Goal: Task Accomplishment & Management: Complete application form

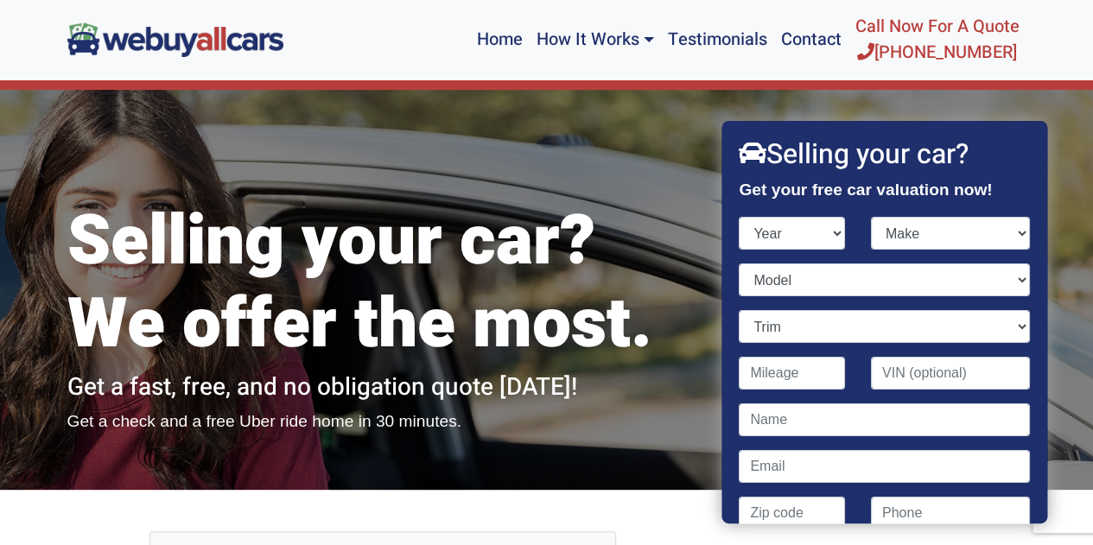
select select "2018"
click at [739, 217] on select "Year [DATE] 2024 2023 2022 2021 2020 2019 2018 2017 2016 2015 2014 2013 2012 20…" at bounding box center [792, 233] width 106 height 33
click at [1004, 232] on select "Make Acura Alfa Romeo Aston [PERSON_NAME] Audi Bentley BMW Buick Cadillac Chevr…" at bounding box center [950, 233] width 159 height 33
select select "Kia"
click at [871, 217] on select "Make Acura Alfa Romeo Aston [PERSON_NAME] Audi Bentley BMW Buick Cadillac Chevr…" at bounding box center [950, 233] width 159 height 33
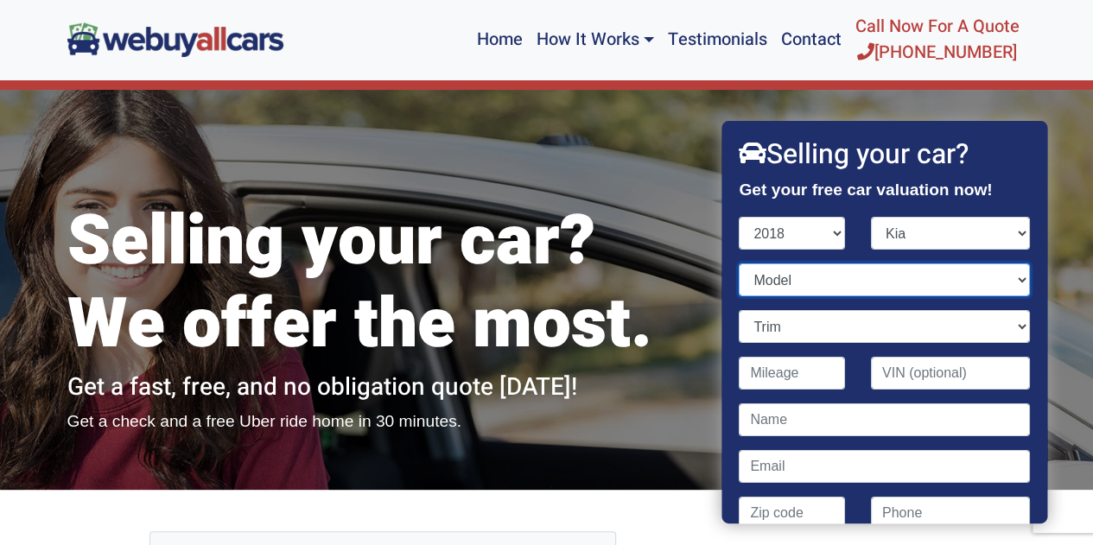
click at [941, 282] on select "Model" at bounding box center [884, 279] width 290 height 33
select select "Rio"
click at [739, 263] on select "Model Cadenza Forte K900 Niro Niro Plug-In Hybrid Optima Optima Hybrid Optima P…" at bounding box center [884, 279] width 290 height 33
click at [1007, 325] on select "Trim EX 4dr Hatchback (1.6L 4cyl) EX 4dr Sedan (1.6L 4cyl) LX 4dr Hatchback (1.…" at bounding box center [884, 326] width 290 height 33
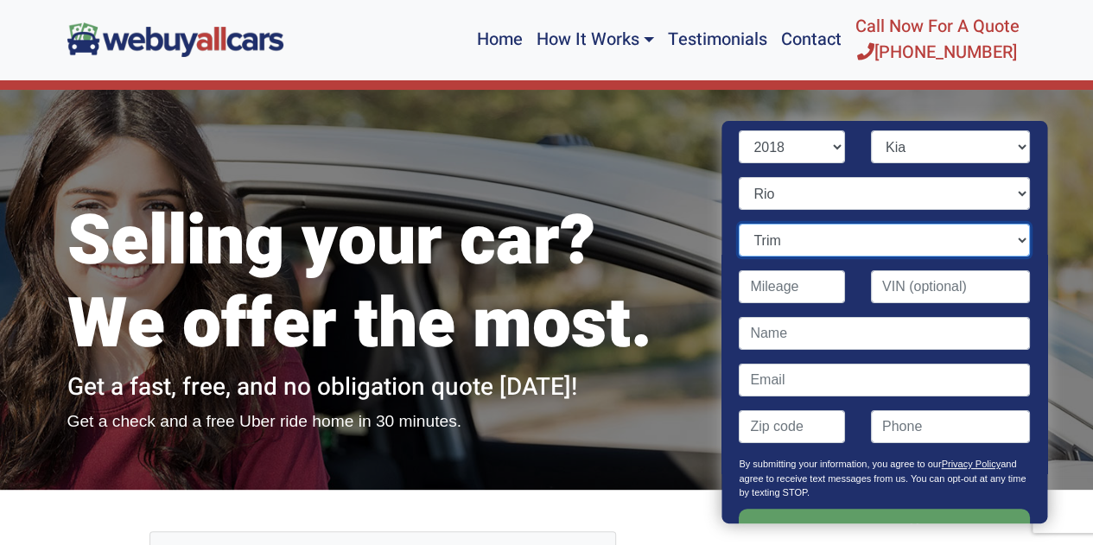
scroll to position [83, 0]
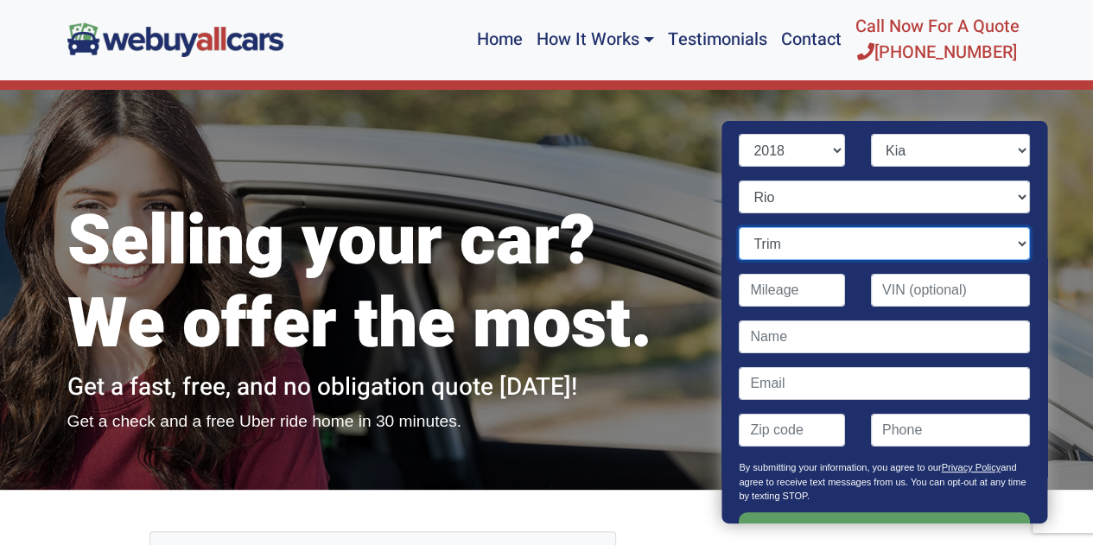
click at [1006, 241] on select "Trim EX 4dr Hatchback (1.6L 4cyl) EX 4dr Sedan (1.6L 4cyl) LX 4dr Hatchback (1.…" at bounding box center [884, 243] width 290 height 33
select select "S 4dr Sedan (1.6L 4cyl)"
click at [739, 227] on select "Trim EX 4dr Hatchback (1.6L 4cyl) EX 4dr Sedan (1.6L 4cyl) LX 4dr Hatchback (1.…" at bounding box center [884, 243] width 290 height 33
click at [811, 289] on input "Contact form" at bounding box center [792, 290] width 106 height 33
type input "20,277"
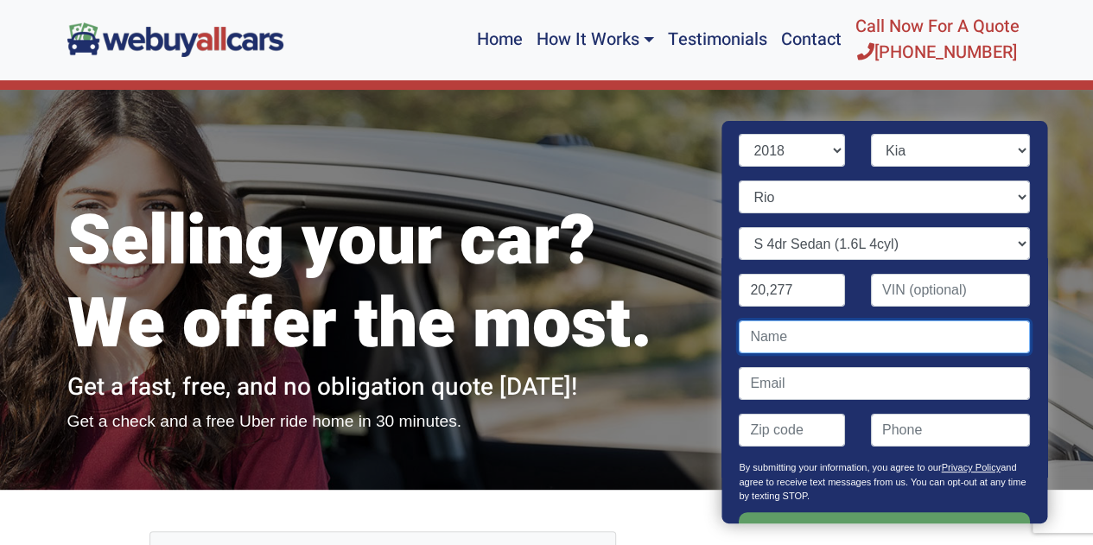
click at [812, 332] on input "Contact form" at bounding box center [884, 336] width 290 height 33
type input "[PERSON_NAME]"
type input "[EMAIL_ADDRESS][DOMAIN_NAME]"
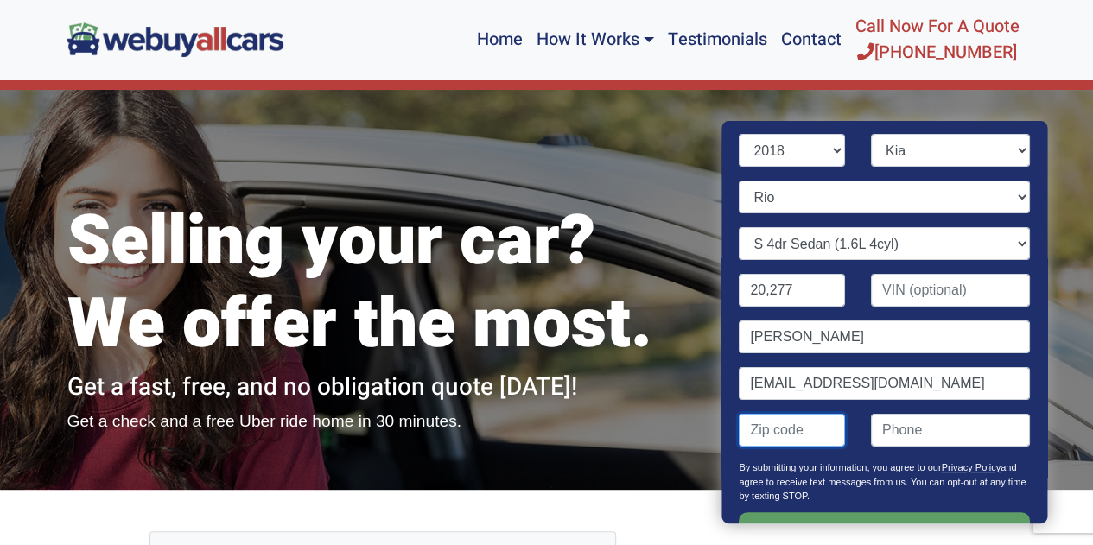
type input "08081"
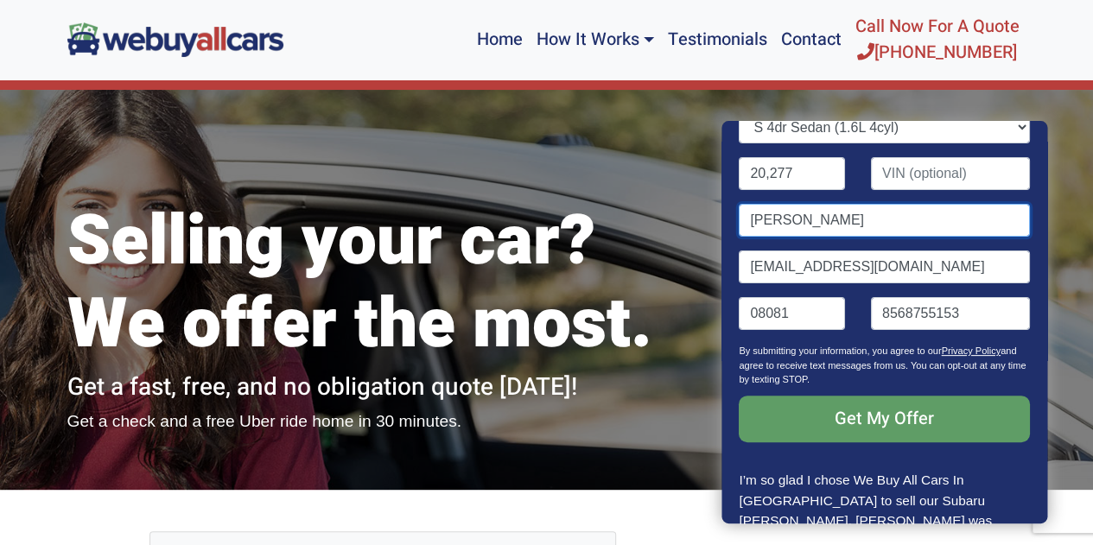
scroll to position [203, 0]
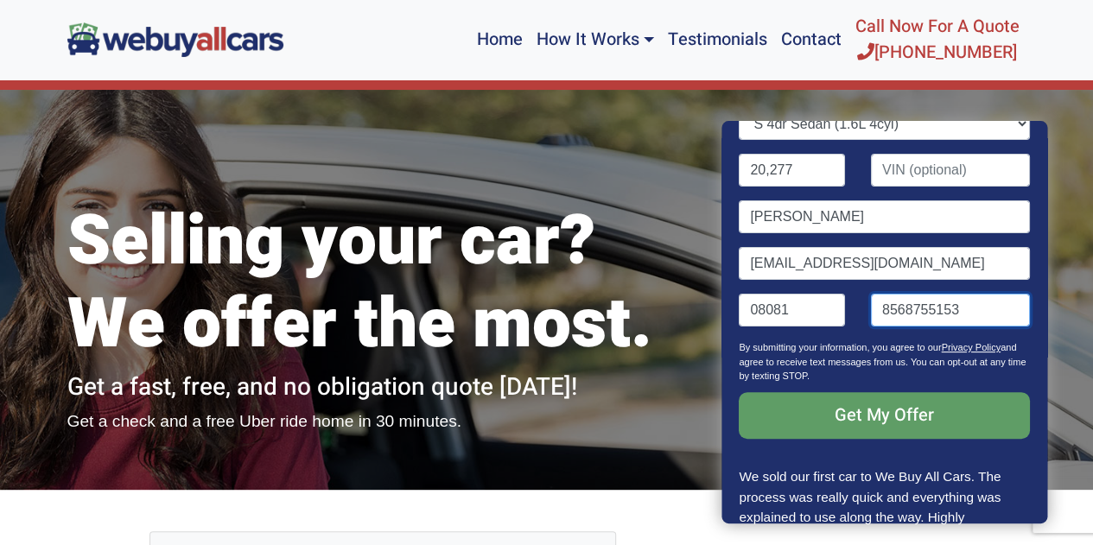
drag, startPoint x: 967, startPoint y: 307, endPoint x: 752, endPoint y: 306, distance: 215.1
click at [754, 306] on div "08081 8568755153" at bounding box center [884, 317] width 316 height 47
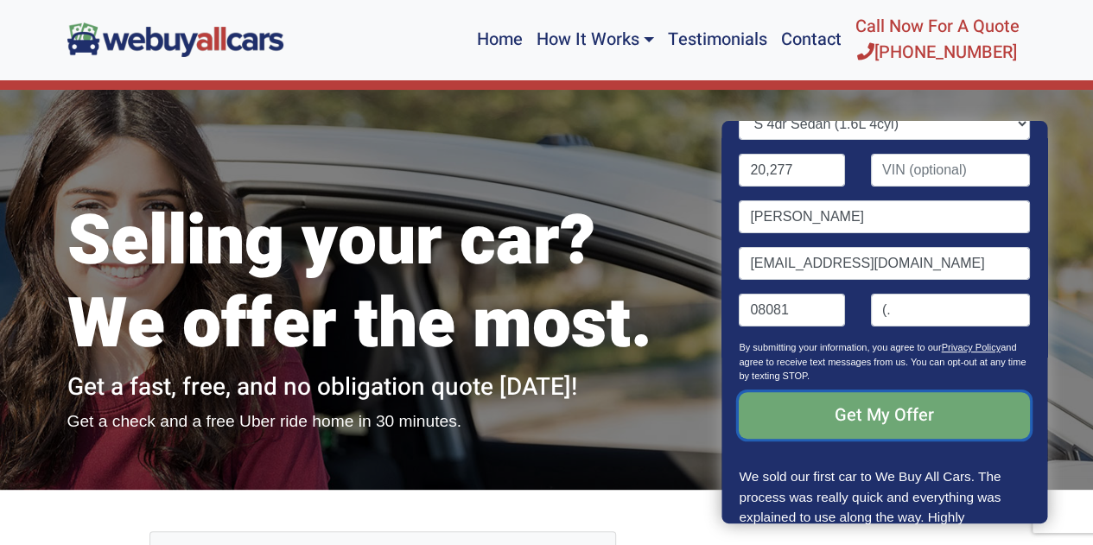
click at [865, 406] on input "Get My Offer" at bounding box center [884, 415] width 290 height 47
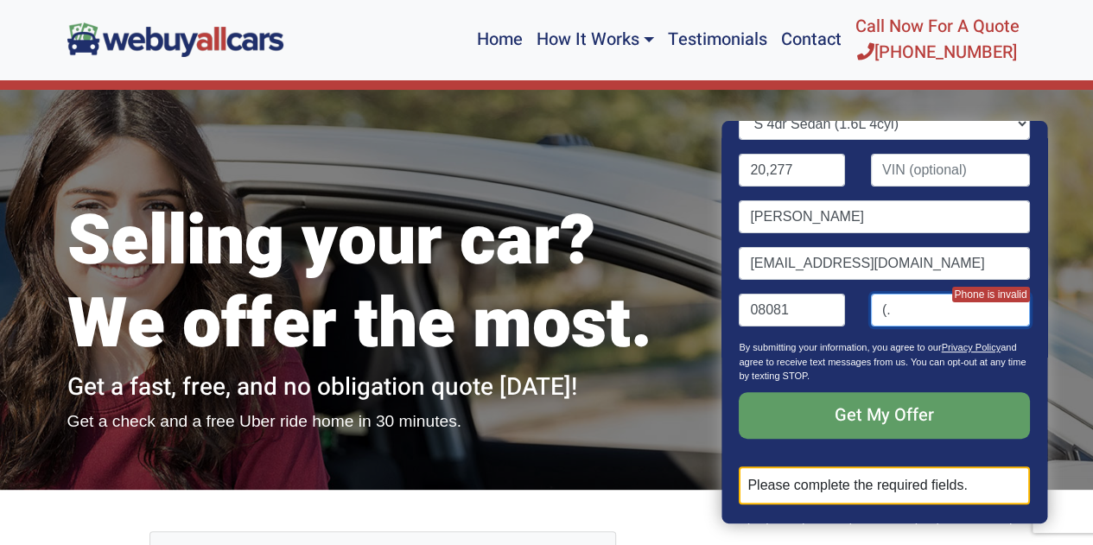
click at [904, 314] on input "(." at bounding box center [950, 310] width 159 height 33
type input "8568755153"
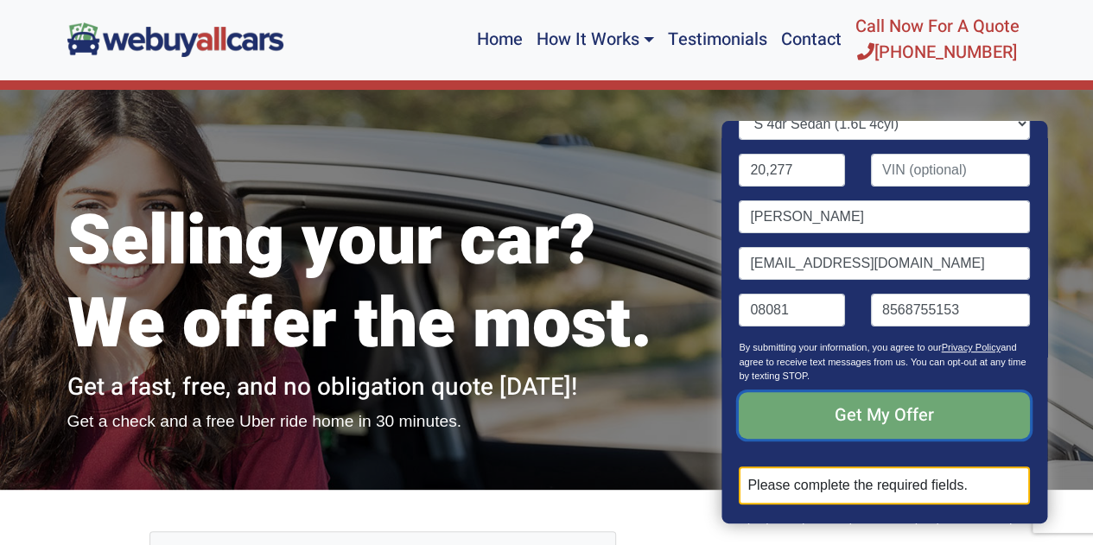
click at [865, 410] on input "Get My Offer" at bounding box center [884, 415] width 290 height 47
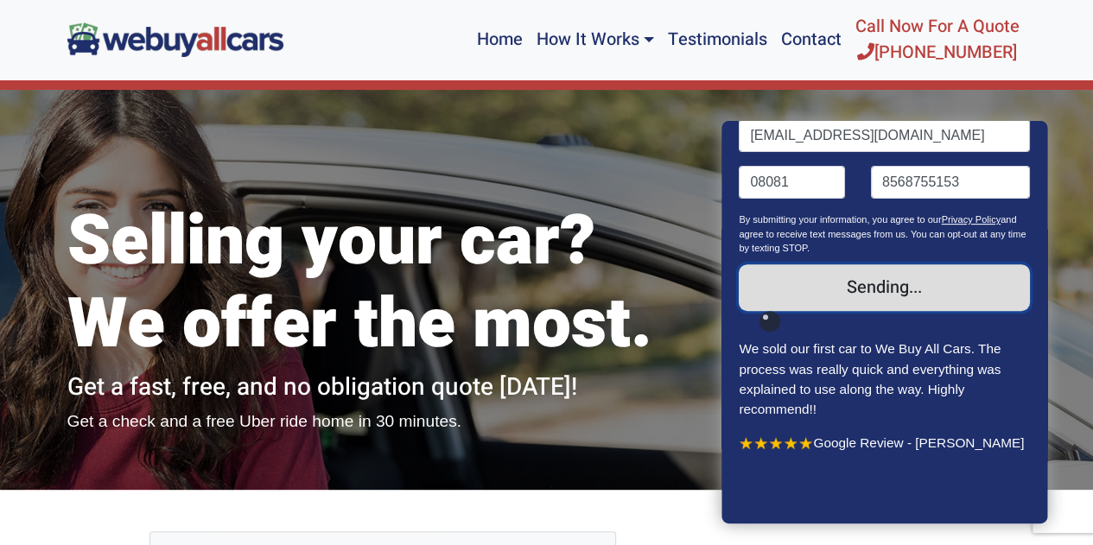
scroll to position [271, 0]
